Goal: Task Accomplishment & Management: Complete application form

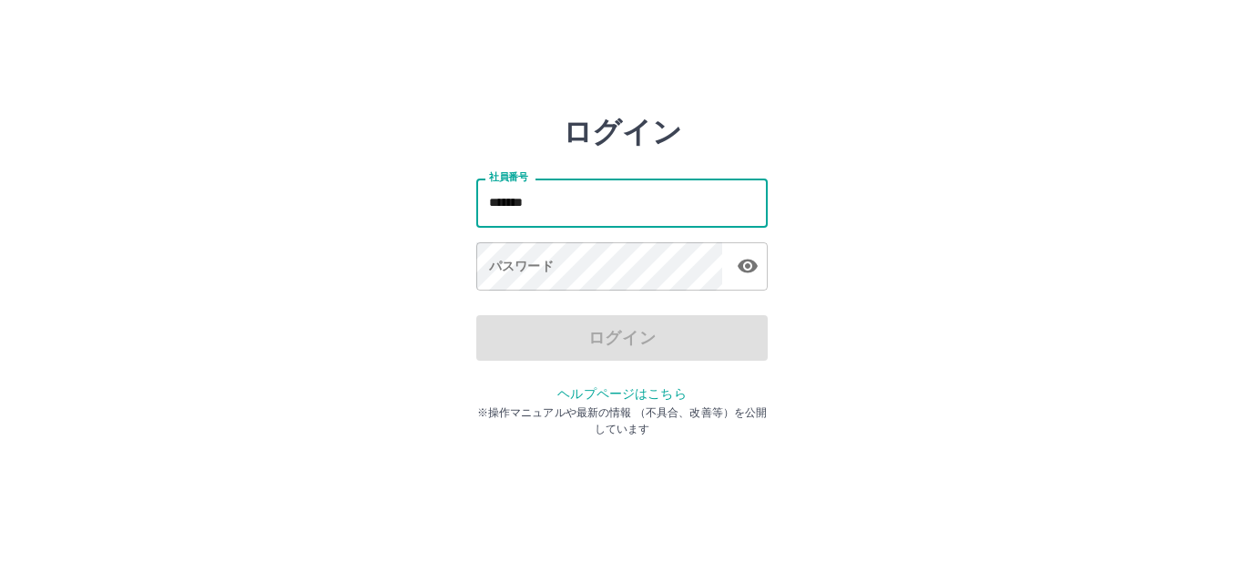
type input "*******"
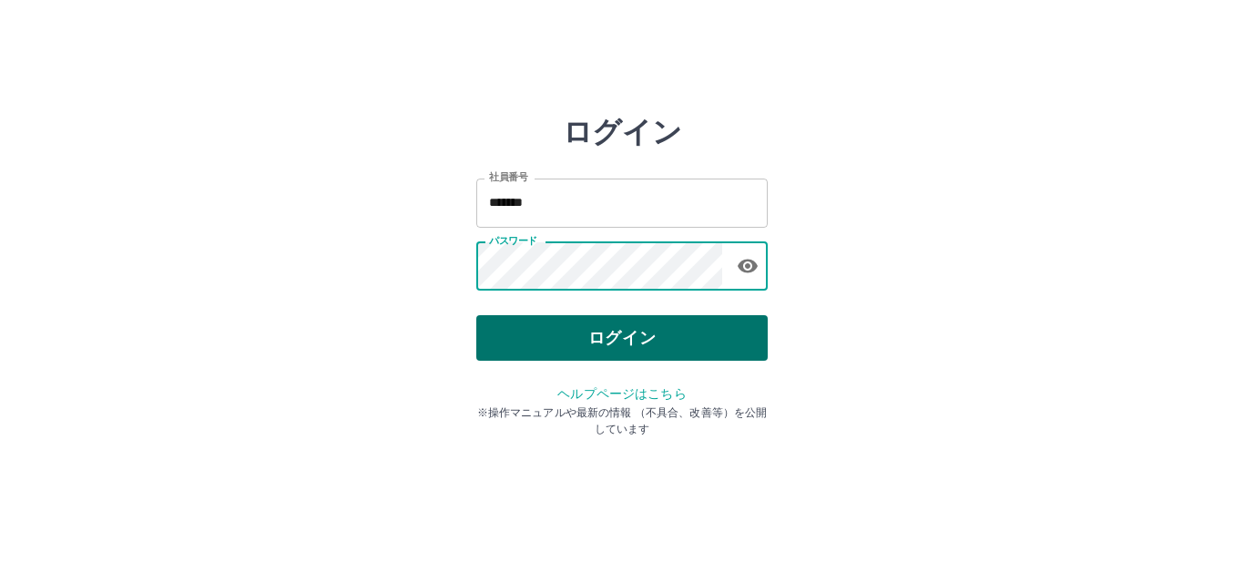
click at [615, 337] on button "ログイン" at bounding box center [621, 338] width 291 height 46
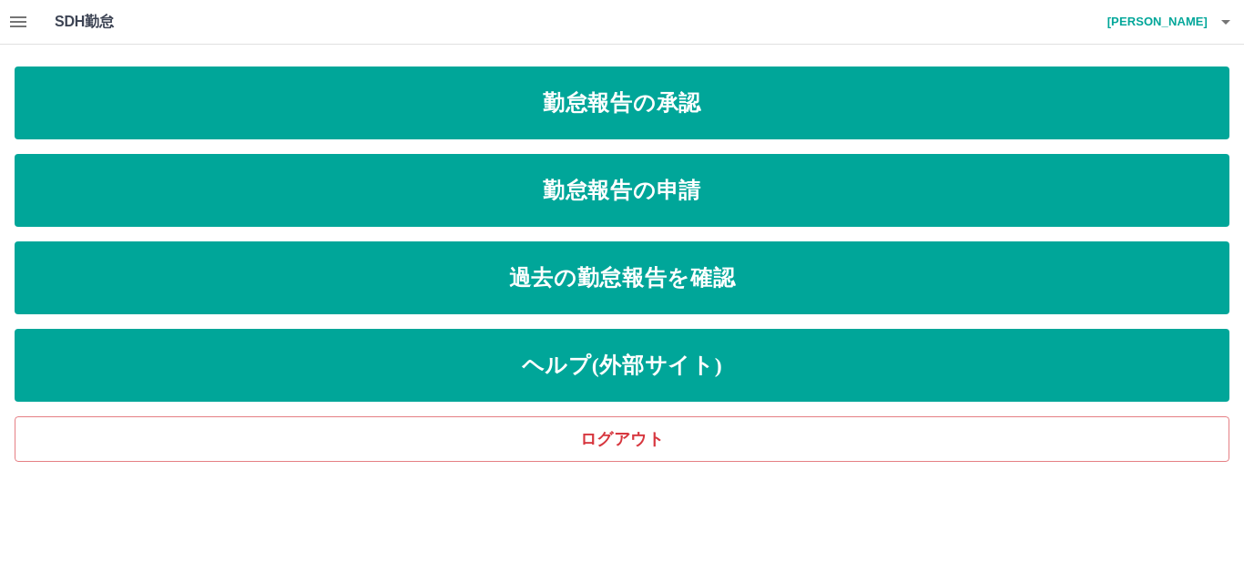
click at [22, 28] on icon "button" at bounding box center [18, 22] width 22 height 22
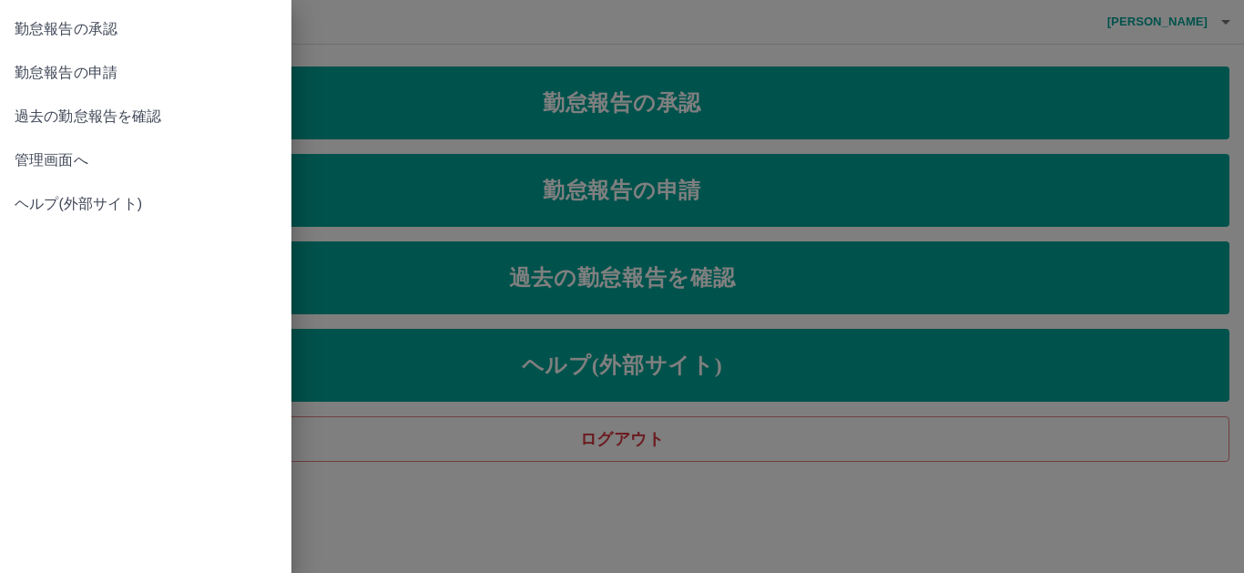
click at [47, 160] on span "管理画面へ" at bounding box center [146, 160] width 262 height 22
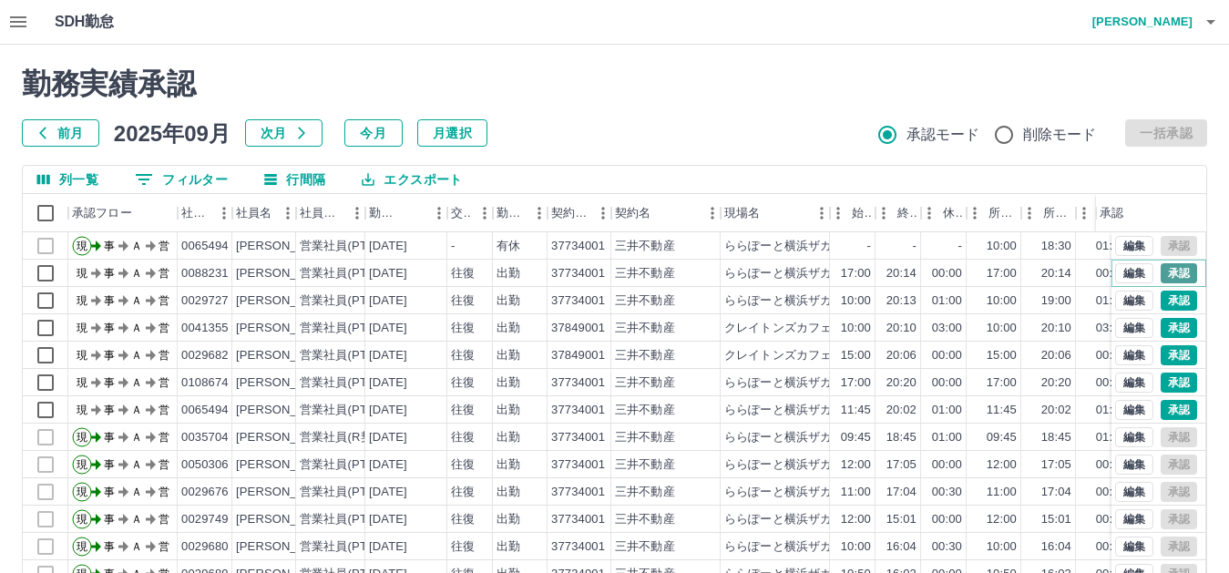
click at [1164, 267] on button "承認" at bounding box center [1178, 273] width 36 height 20
click at [1166, 298] on button "承認" at bounding box center [1178, 301] width 36 height 20
click at [1164, 329] on button "承認" at bounding box center [1178, 328] width 36 height 20
click at [1171, 360] on button "承認" at bounding box center [1178, 355] width 36 height 20
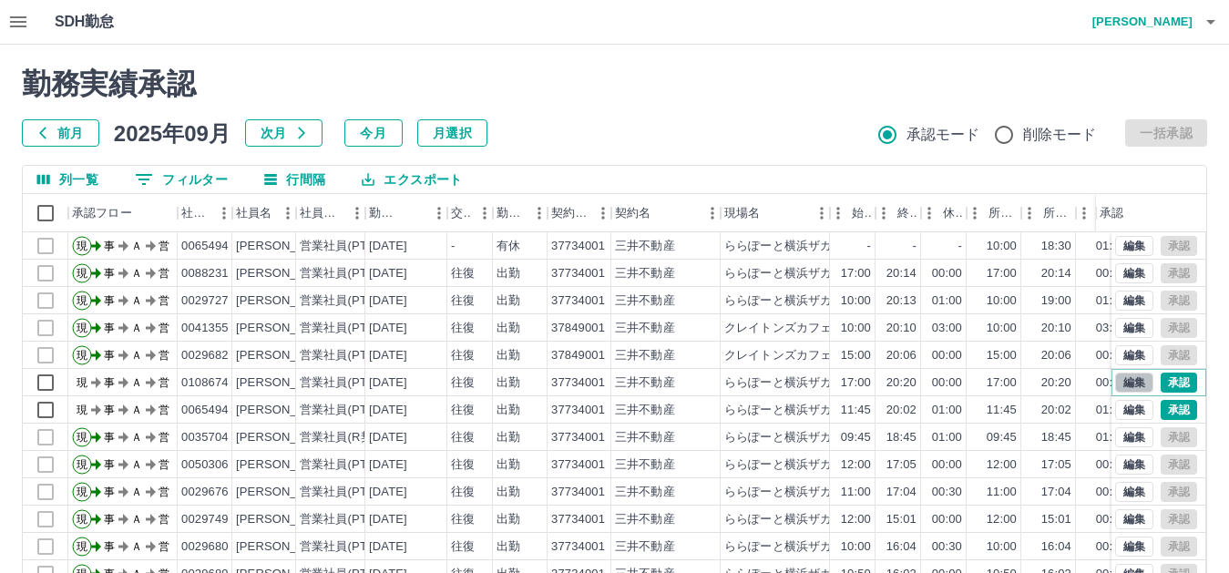
click at [1117, 385] on button "編集" at bounding box center [1134, 382] width 38 height 20
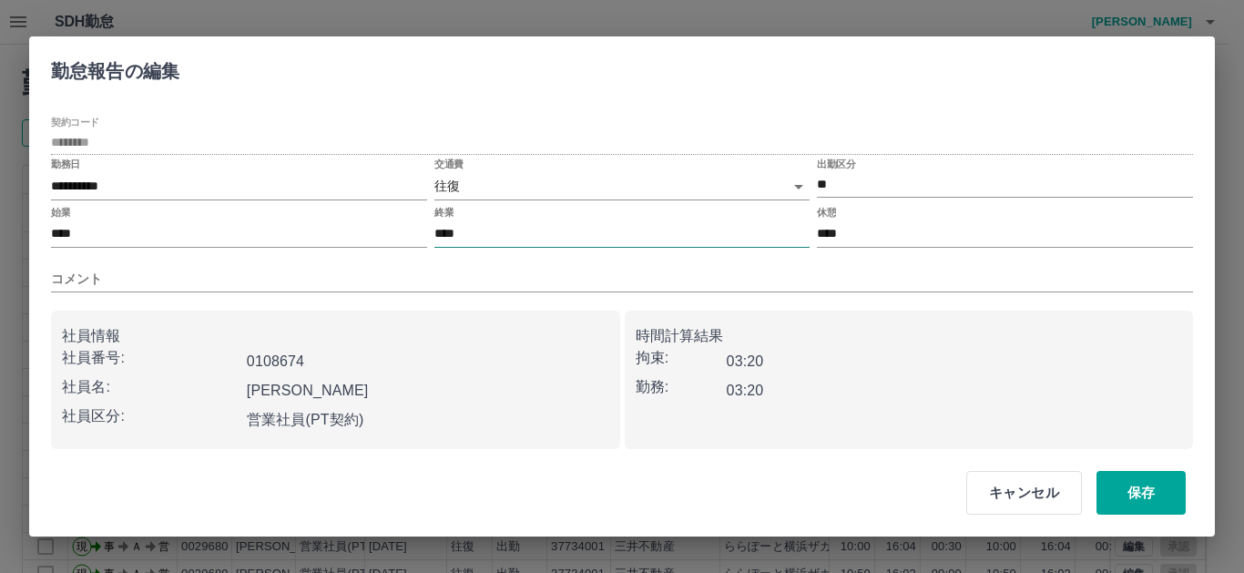
click at [475, 230] on input "****" at bounding box center [622, 234] width 376 height 26
type input "****"
click at [1120, 498] on button "保存" at bounding box center [1141, 493] width 89 height 44
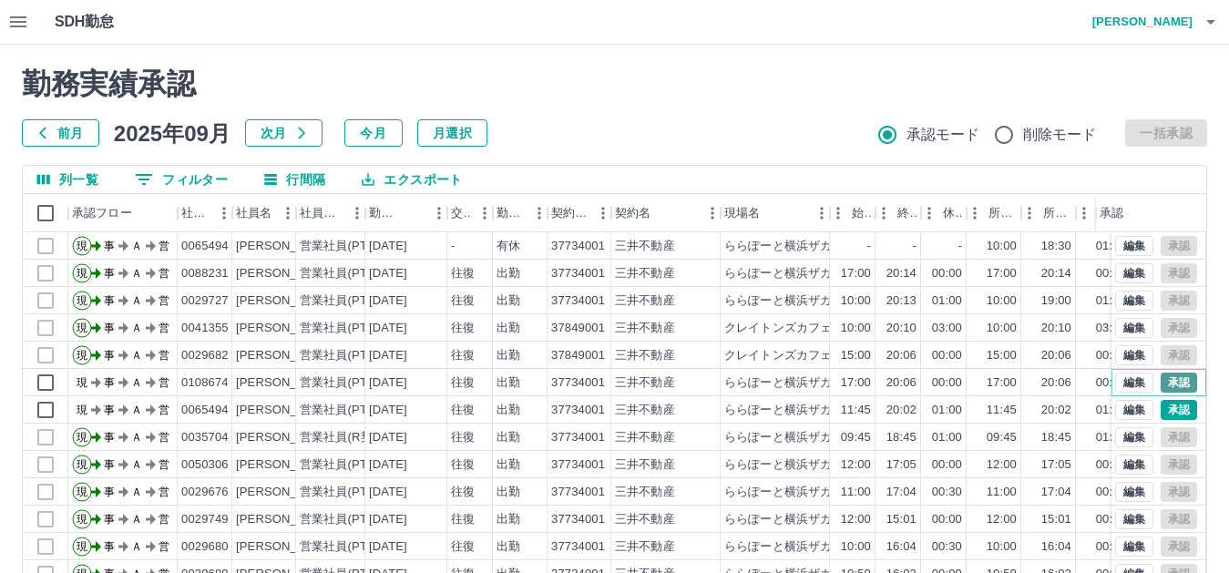
click at [1162, 383] on button "承認" at bounding box center [1178, 382] width 36 height 20
click at [1160, 409] on button "承認" at bounding box center [1178, 410] width 36 height 20
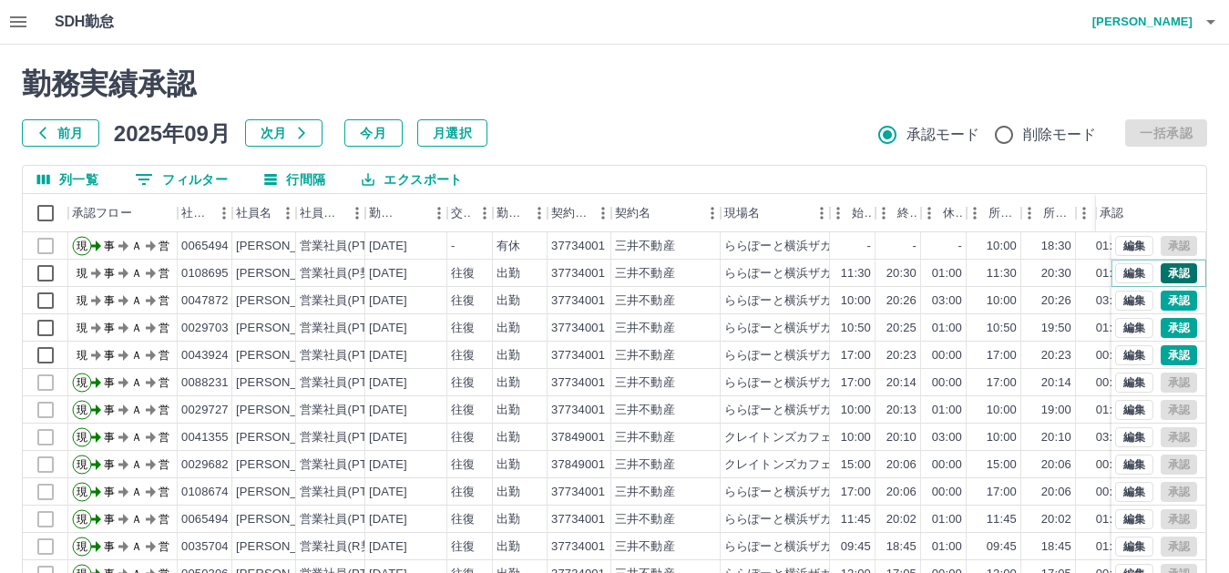
click at [1160, 270] on button "承認" at bounding box center [1178, 273] width 36 height 20
click at [1160, 306] on button "承認" at bounding box center [1178, 301] width 36 height 20
click at [1163, 362] on button "承認" at bounding box center [1178, 355] width 36 height 20
click at [1169, 335] on button "承認" at bounding box center [1178, 328] width 36 height 20
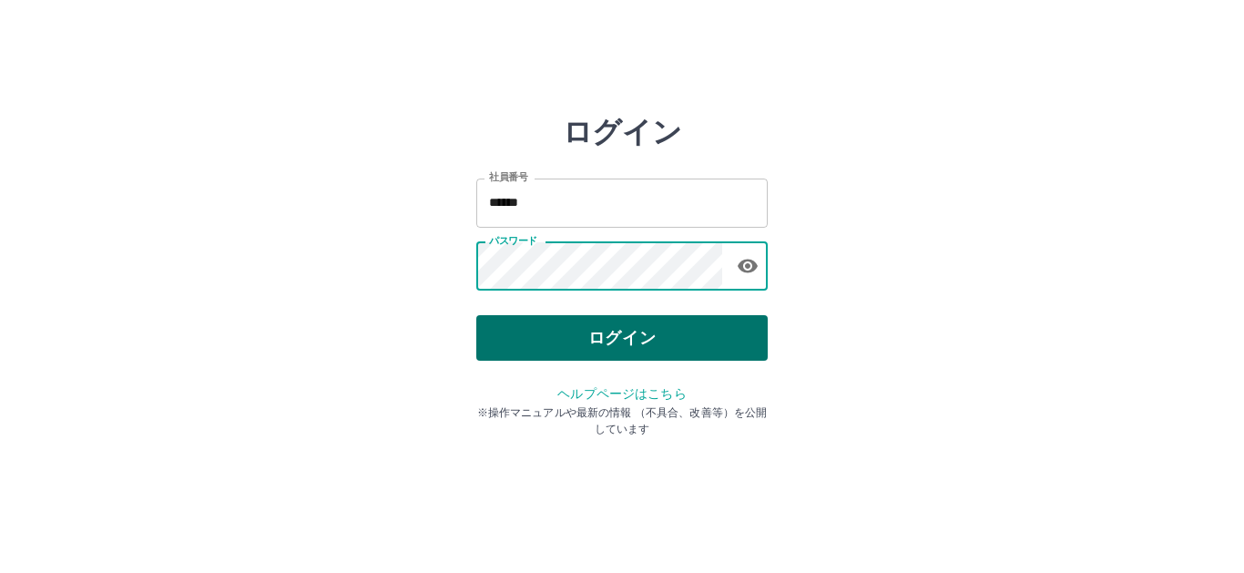
click at [537, 340] on button "ログイン" at bounding box center [621, 338] width 291 height 46
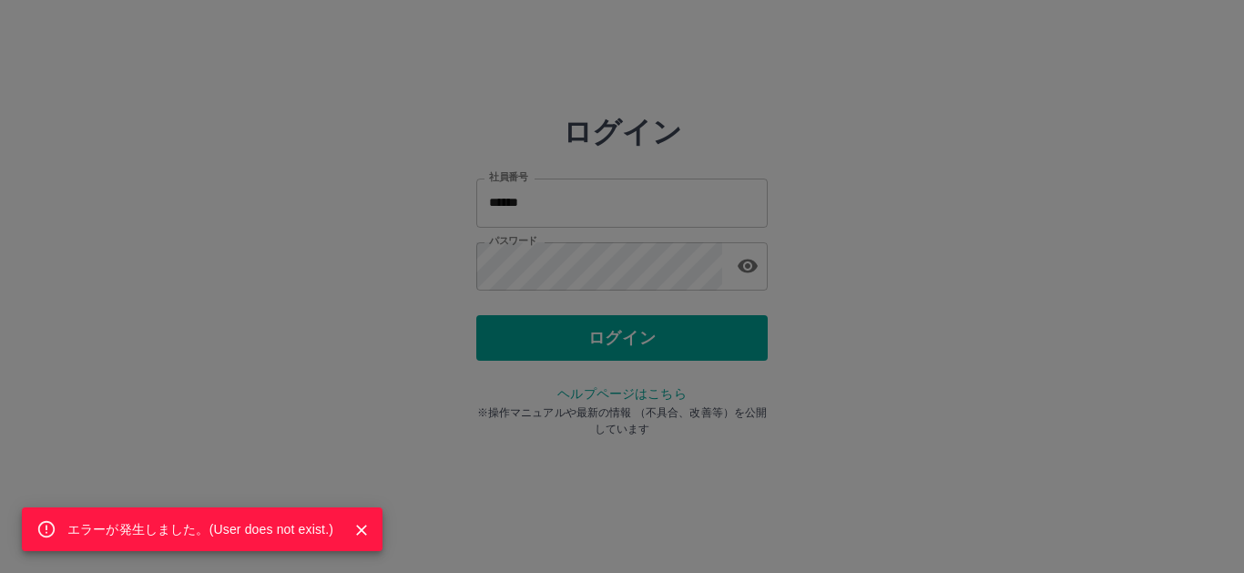
click at [770, 511] on div "エラーが発生しました。( User does not exist. )" at bounding box center [622, 286] width 1244 height 573
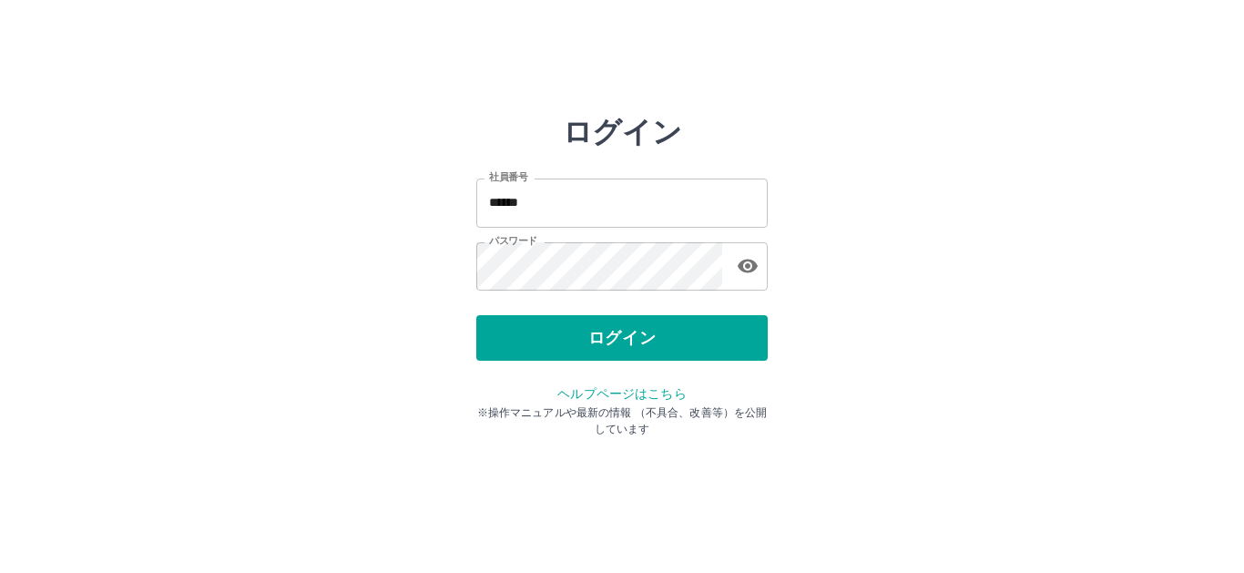
click at [647, 210] on input "******" at bounding box center [621, 203] width 291 height 48
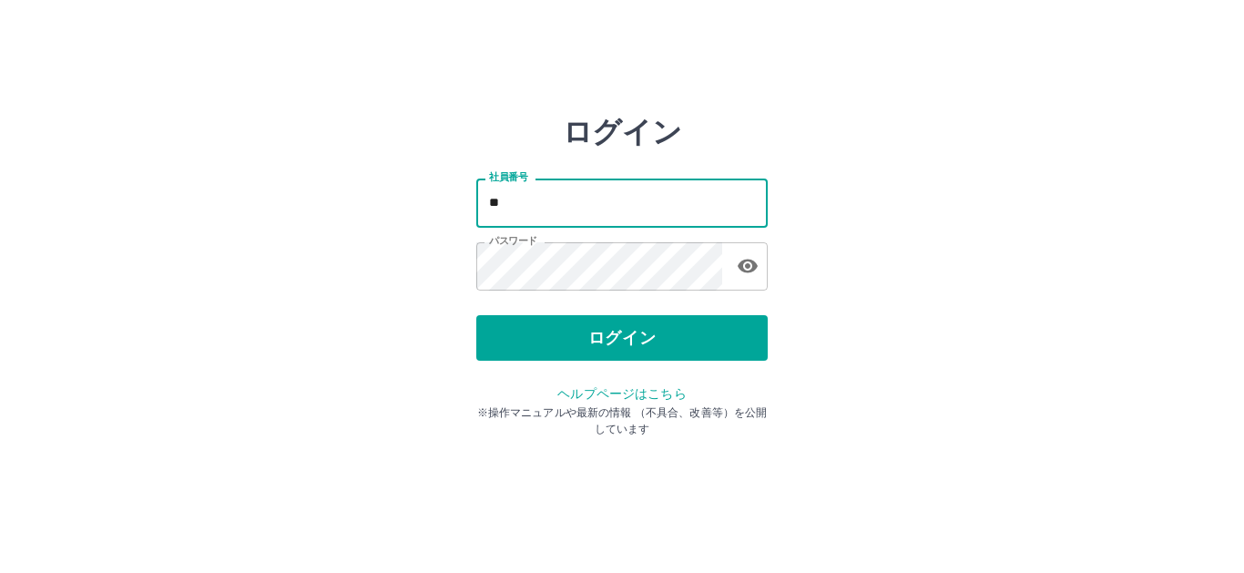
type input "*"
type input "*******"
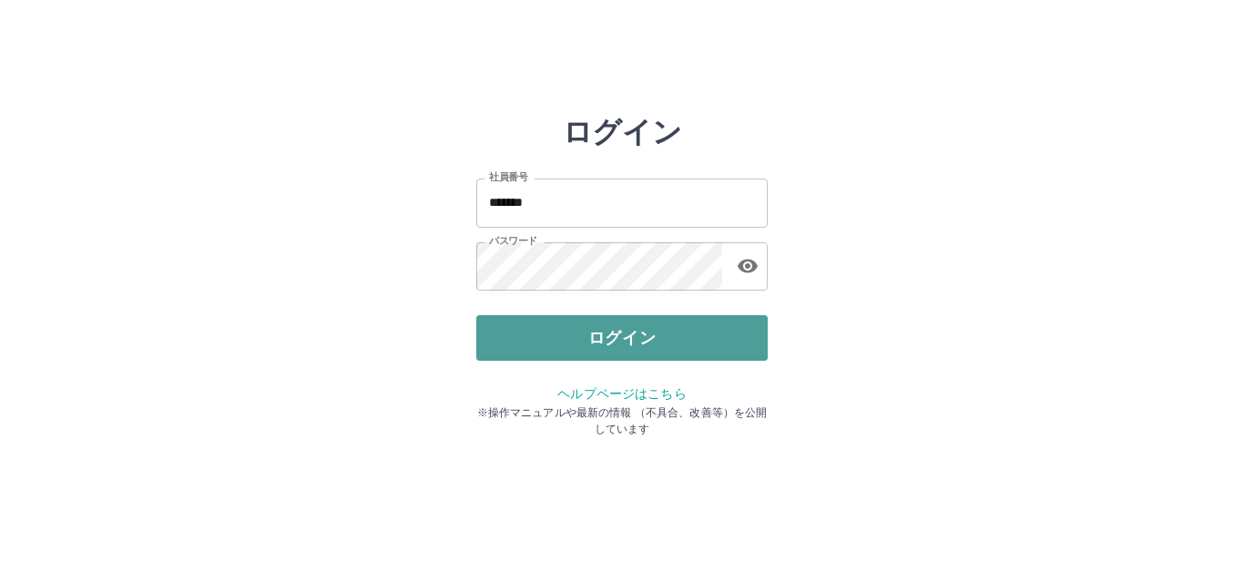
click at [580, 343] on button "ログイン" at bounding box center [621, 338] width 291 height 46
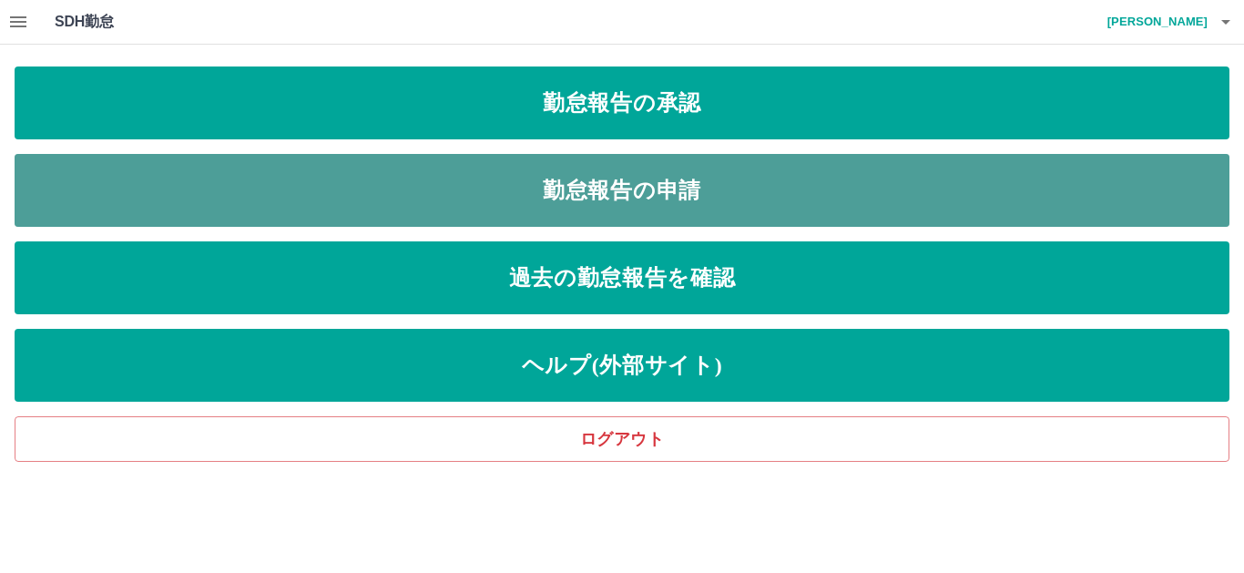
click at [702, 188] on link "勤怠報告の申請" at bounding box center [622, 190] width 1215 height 73
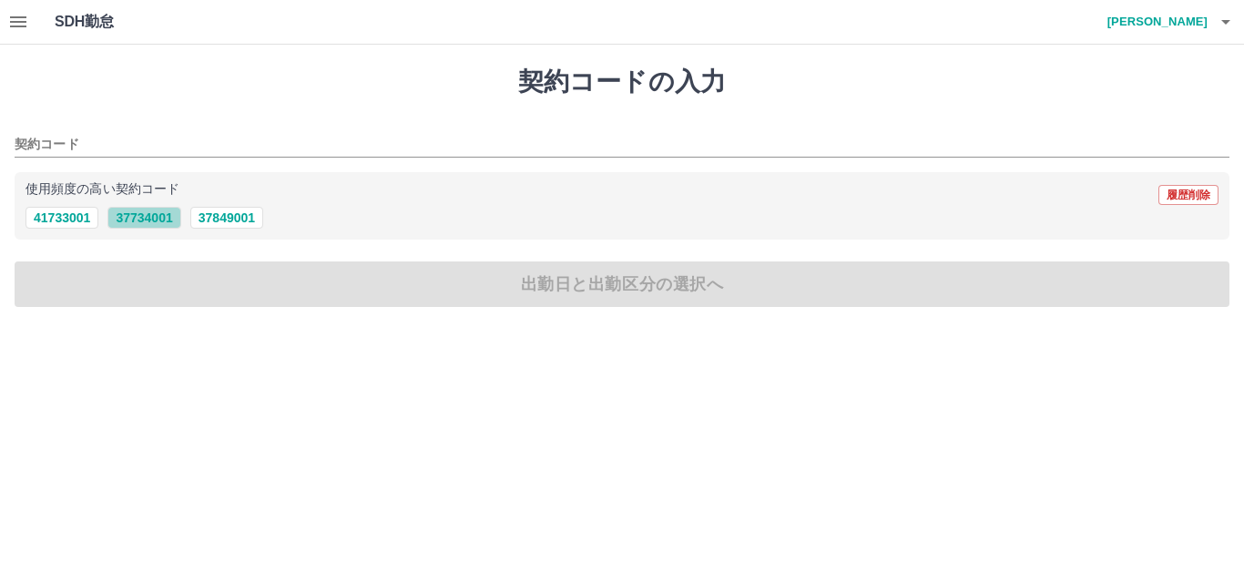
click at [138, 220] on button "37734001" at bounding box center [143, 218] width 73 height 22
type input "********"
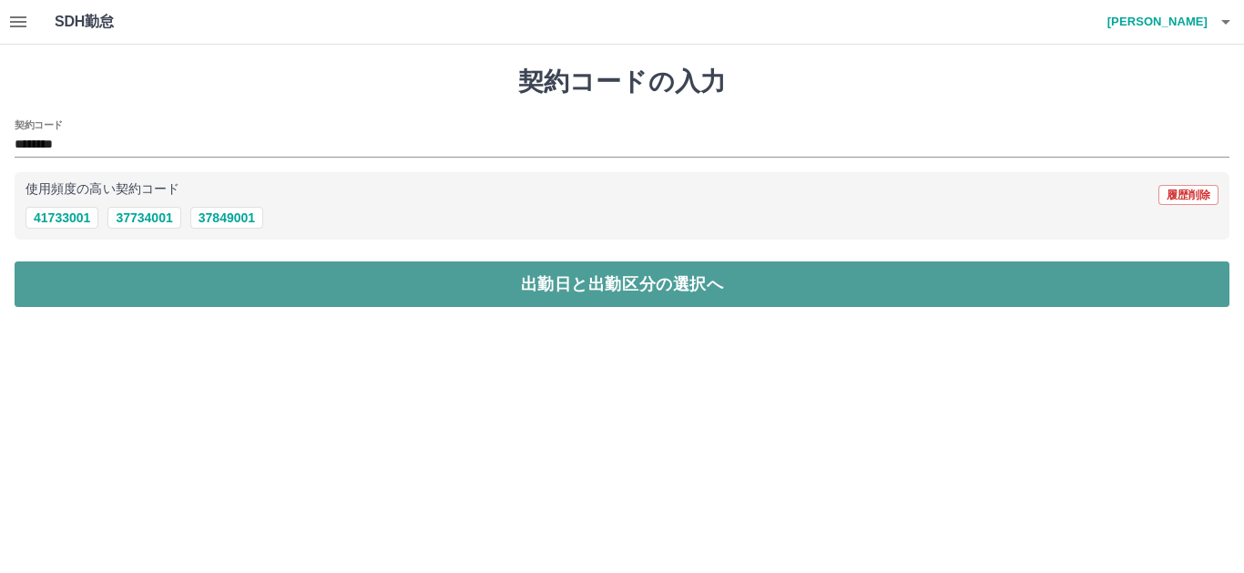
click at [192, 279] on button "出勤日と出勤区分の選択へ" at bounding box center [622, 284] width 1215 height 46
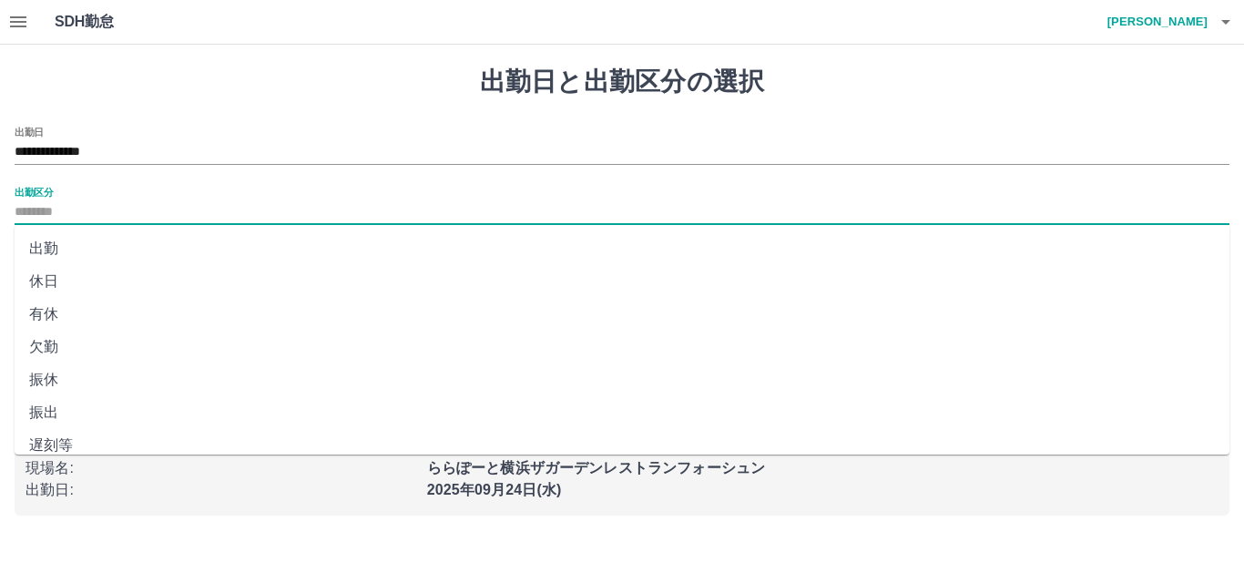
click at [53, 214] on input "出勤区分" at bounding box center [622, 212] width 1215 height 23
click at [40, 250] on li "出勤" at bounding box center [622, 248] width 1215 height 33
type input "**"
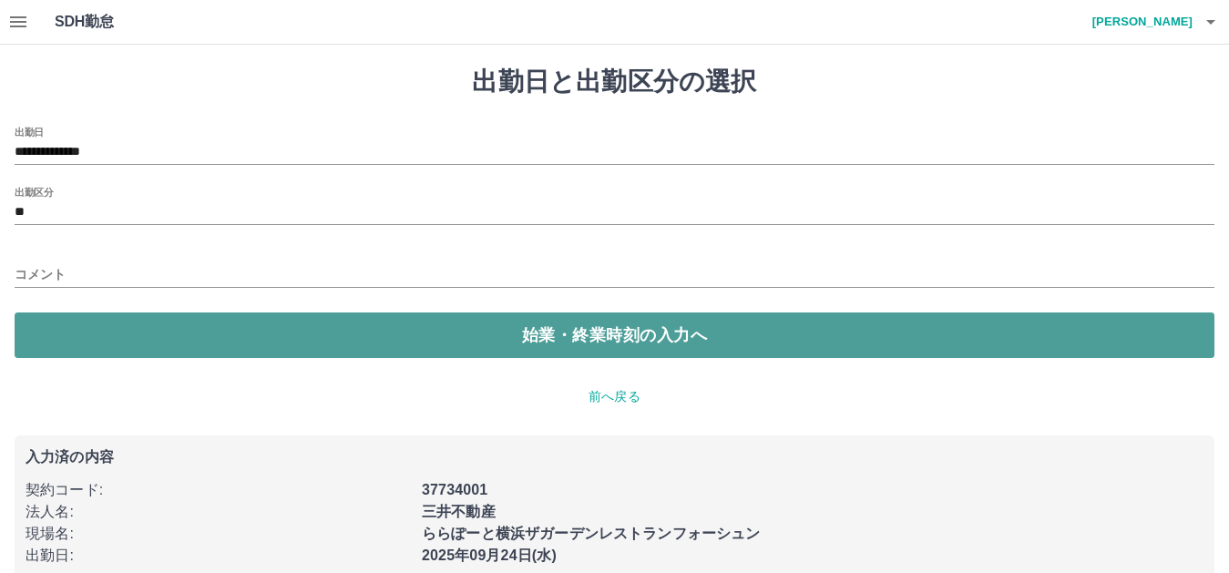
click at [593, 348] on button "始業・終業時刻の入力へ" at bounding box center [614, 335] width 1199 height 46
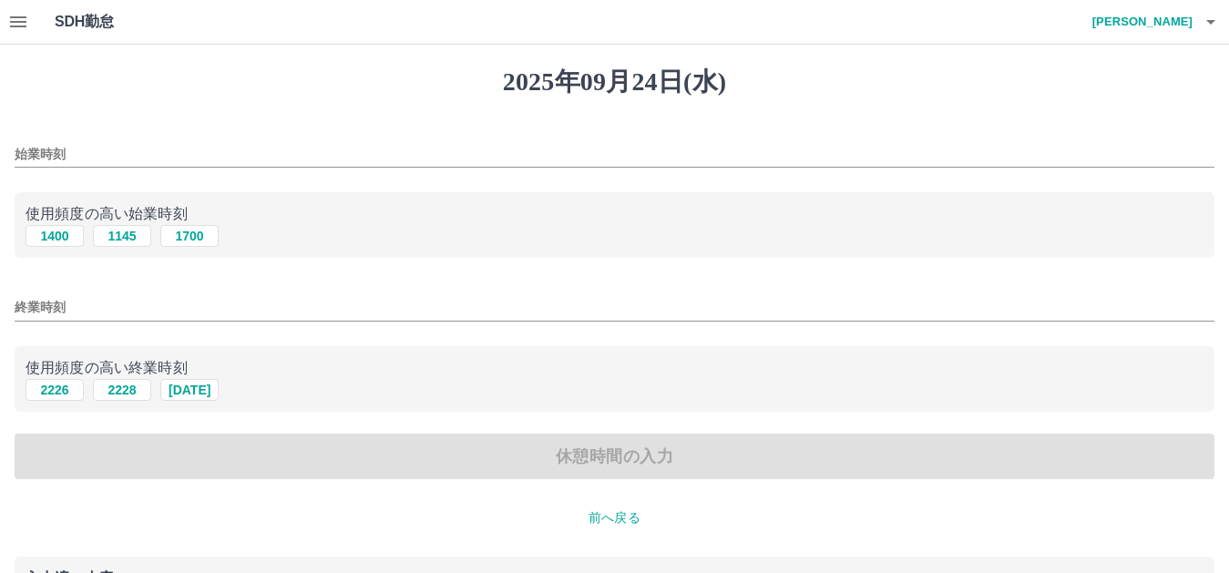
click at [243, 133] on div "始業時刻" at bounding box center [614, 149] width 1199 height 44
click at [75, 149] on input "始業時刻" at bounding box center [614, 154] width 1199 height 26
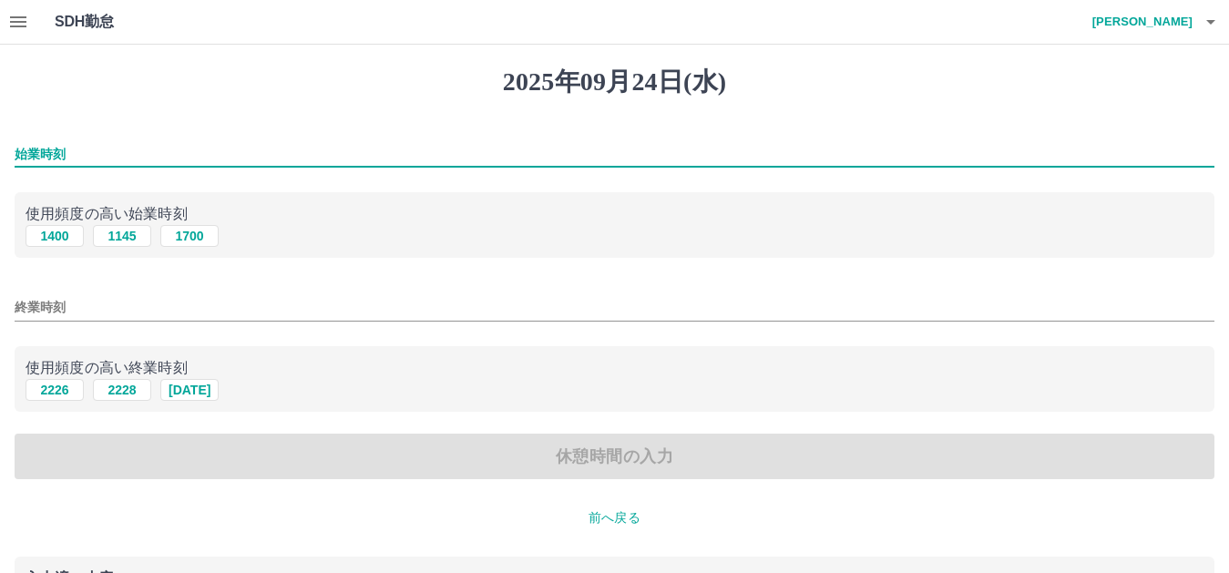
type input "****"
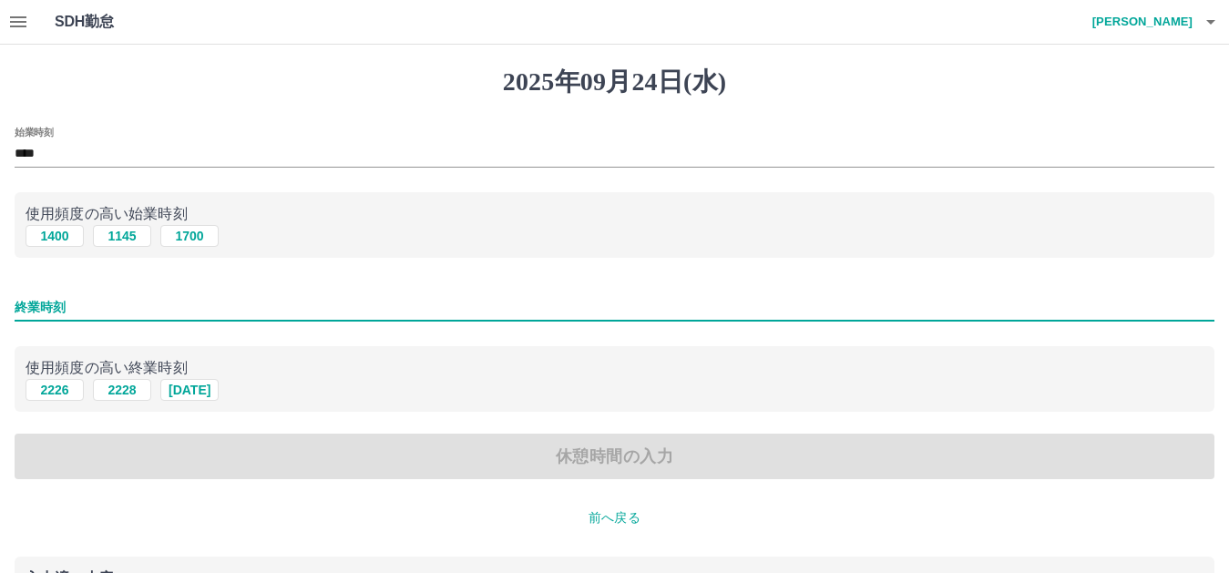
click at [151, 301] on input "終業時刻" at bounding box center [614, 307] width 1199 height 26
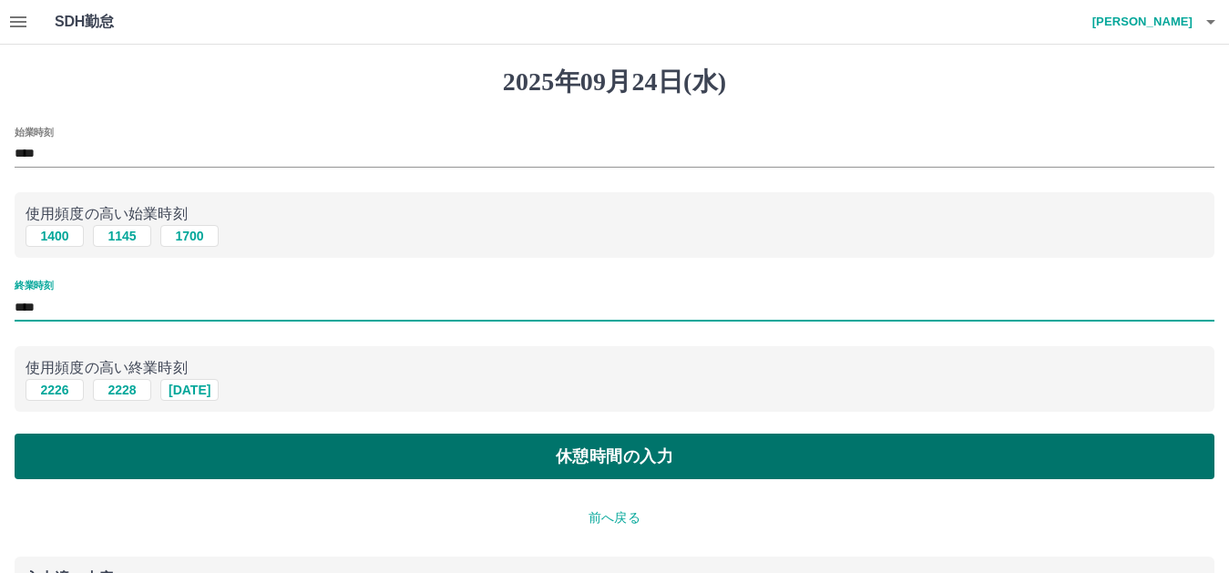
type input "****"
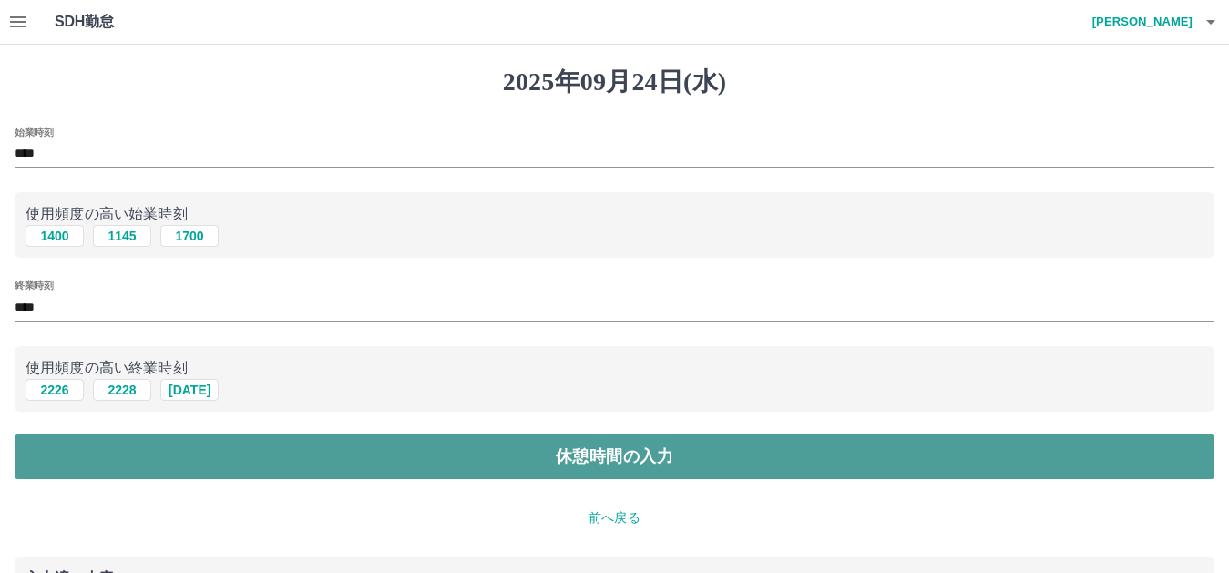
click at [83, 448] on button "休憩時間の入力" at bounding box center [614, 457] width 1199 height 46
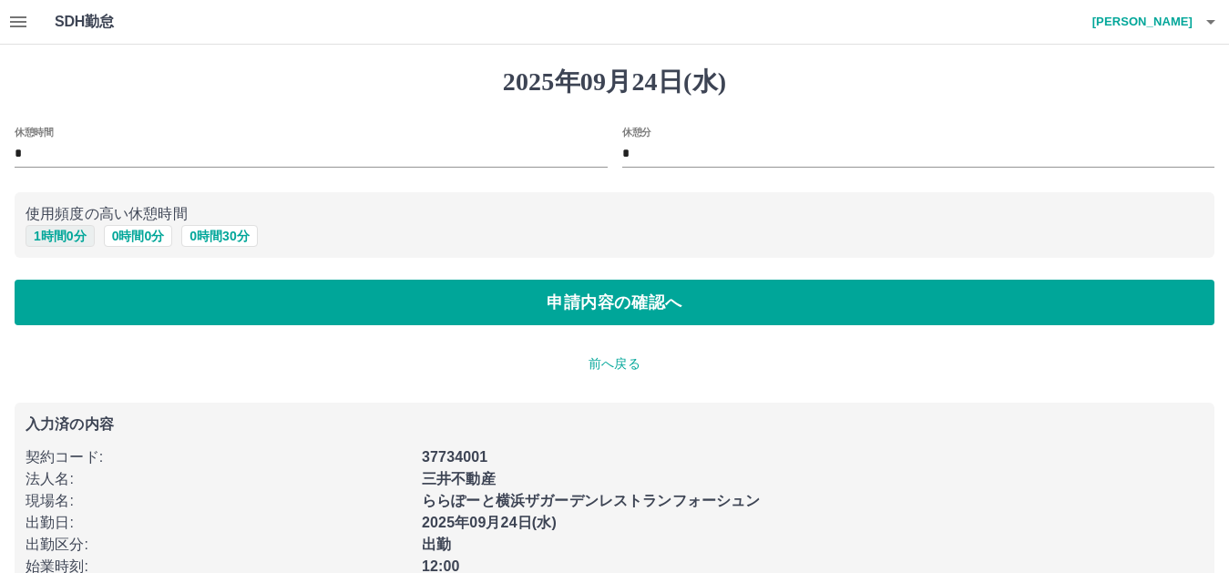
click at [59, 243] on button "1 時間 0 分" at bounding box center [60, 236] width 69 height 22
type input "*"
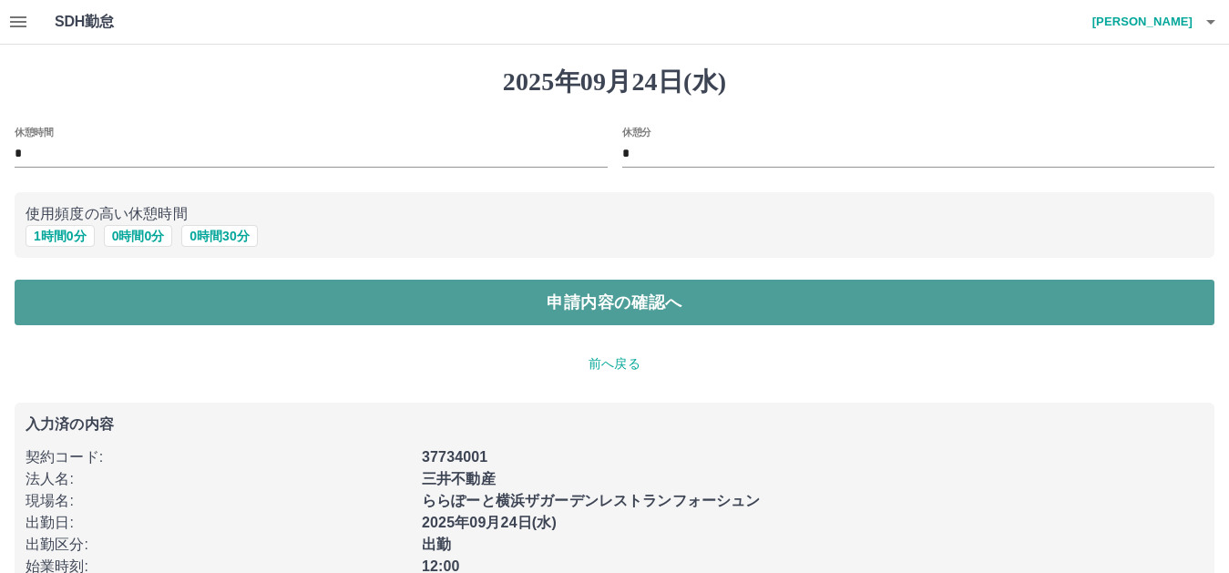
click at [150, 311] on button "申請内容の確認へ" at bounding box center [614, 303] width 1199 height 46
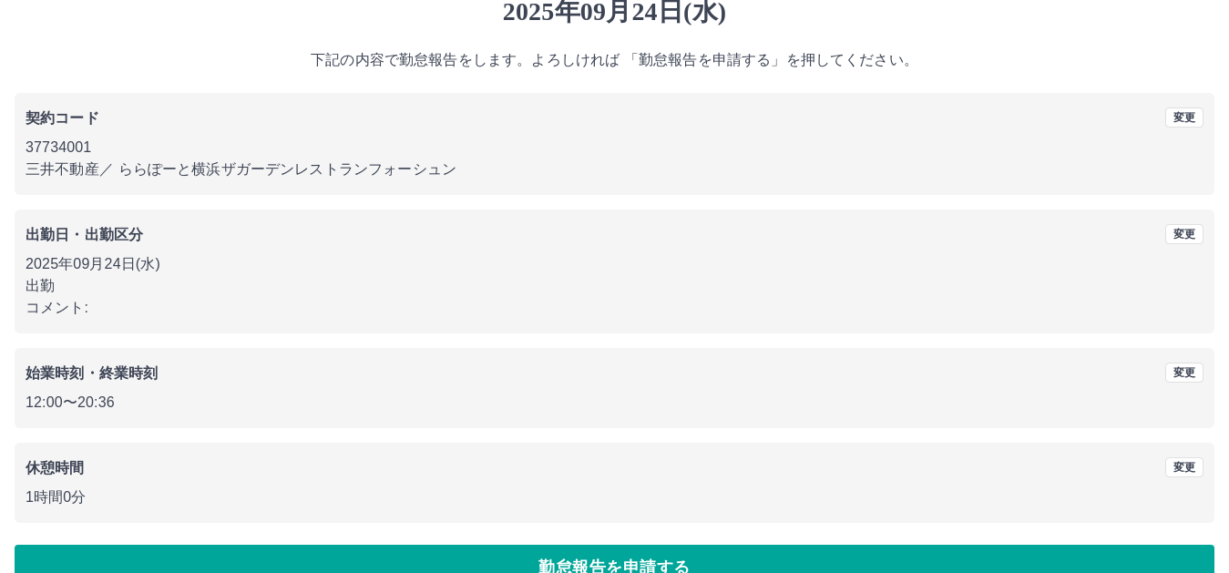
scroll to position [91, 0]
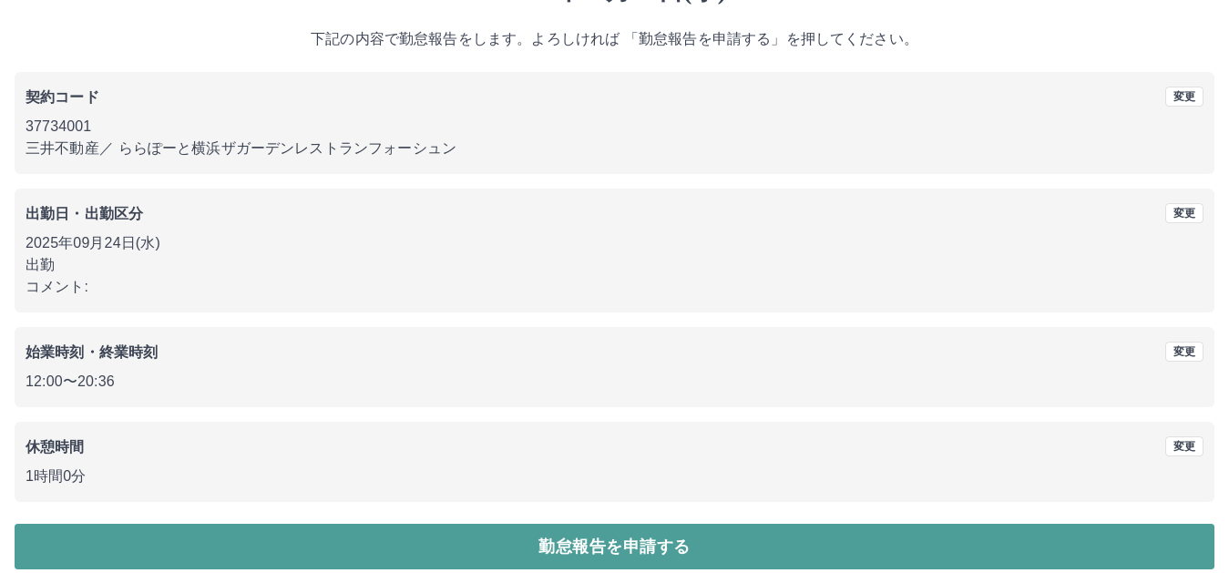
click at [263, 544] on button "勤怠報告を申請する" at bounding box center [614, 547] width 1199 height 46
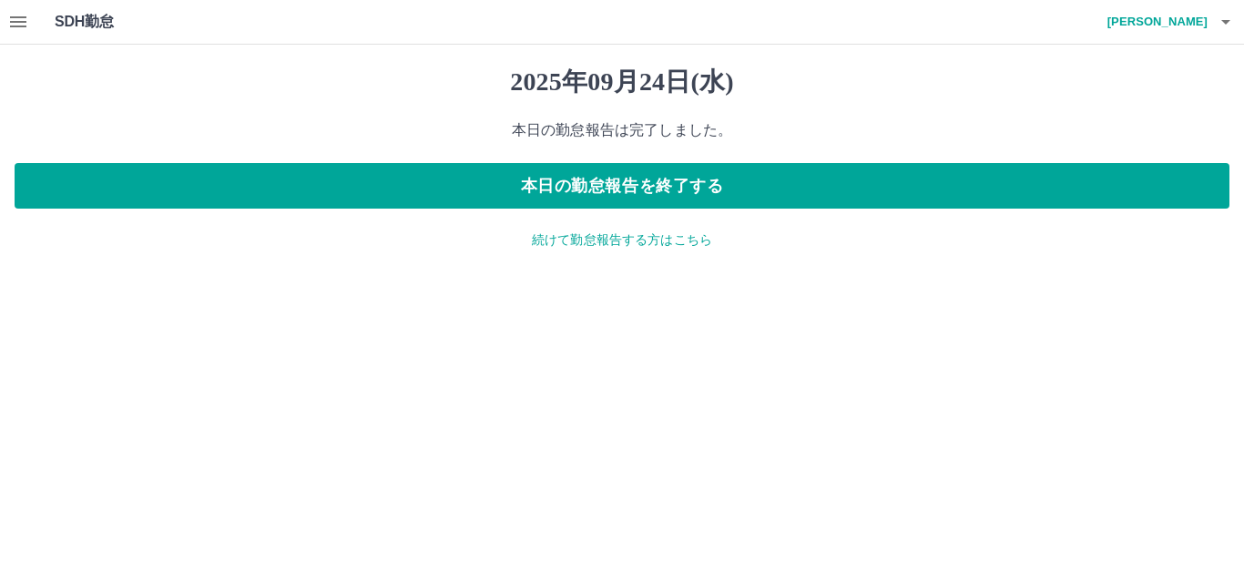
click at [13, 21] on icon "button" at bounding box center [18, 21] width 16 height 11
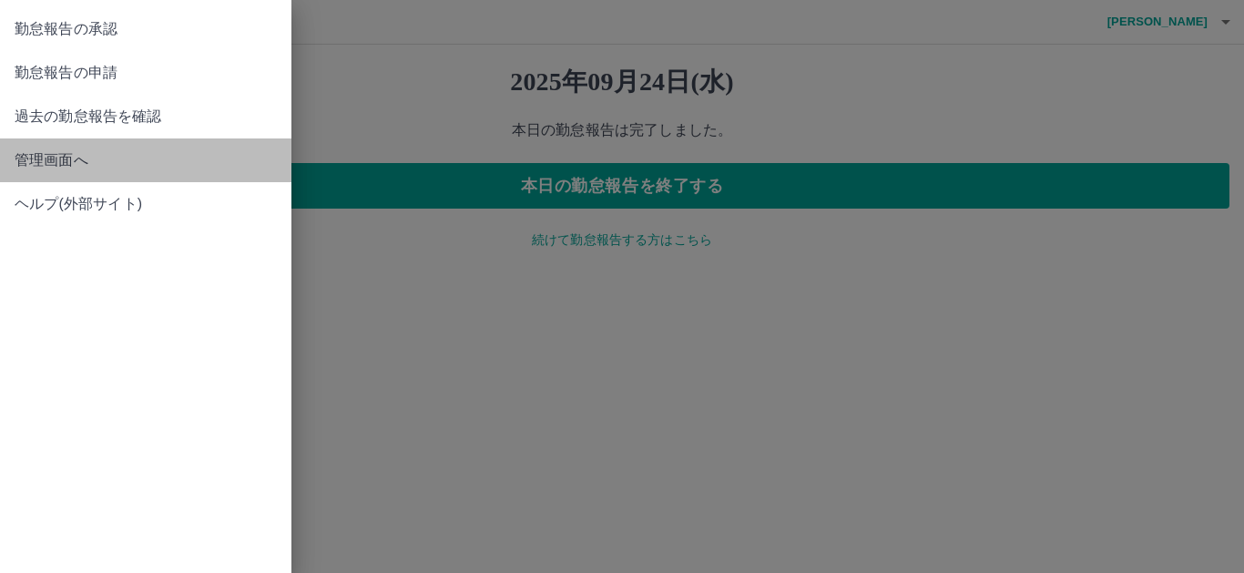
click at [27, 151] on span "管理画面へ" at bounding box center [146, 160] width 262 height 22
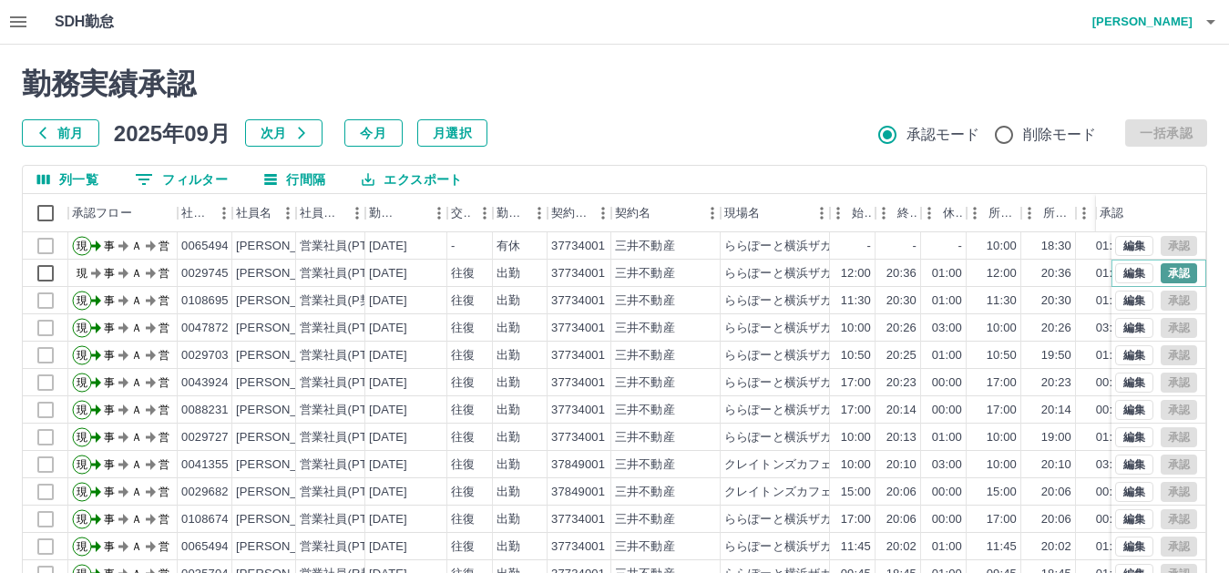
click at [1172, 275] on button "承認" at bounding box center [1178, 273] width 36 height 20
click at [1219, 21] on icon "button" at bounding box center [1210, 22] width 22 height 22
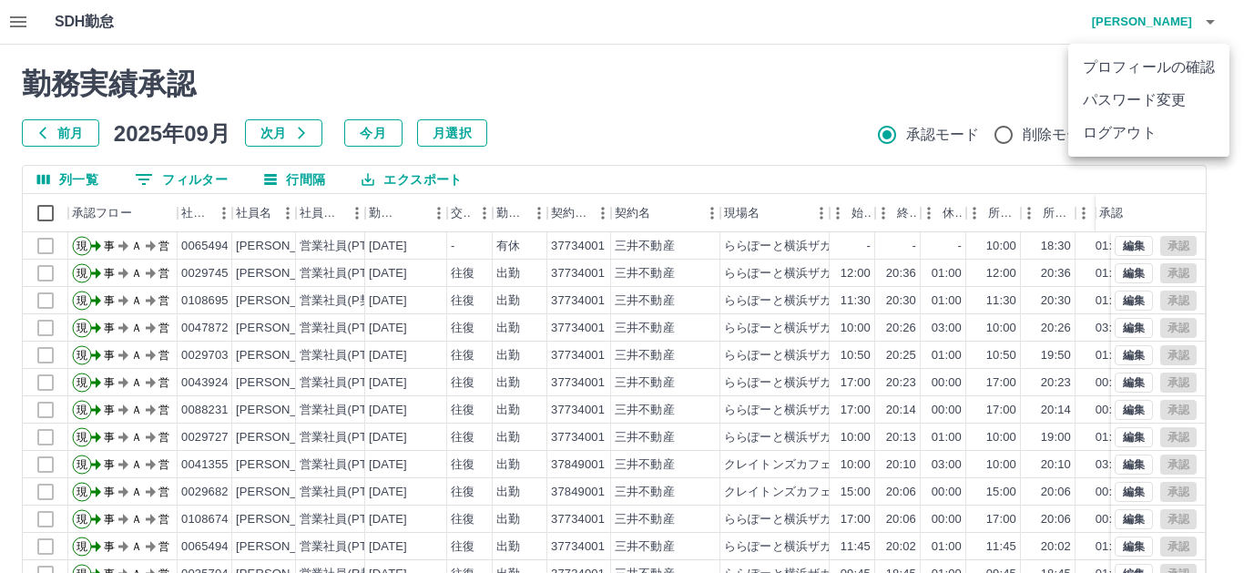
click at [1145, 125] on li "ログアウト" at bounding box center [1148, 133] width 161 height 33
